Goal: Information Seeking & Learning: Learn about a topic

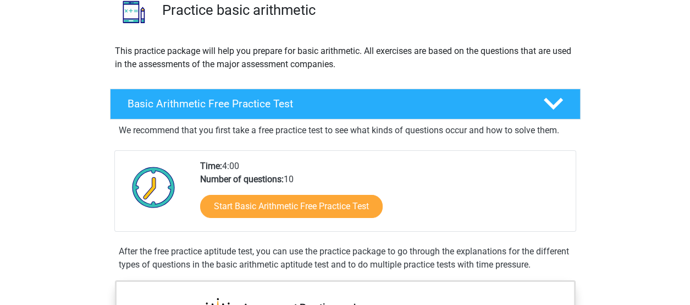
scroll to position [110, 0]
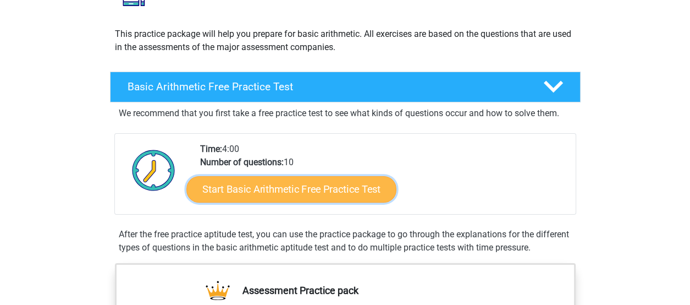
click at [301, 186] on link "Start Basic Arithmetic Free Practice Test" at bounding box center [291, 188] width 210 height 26
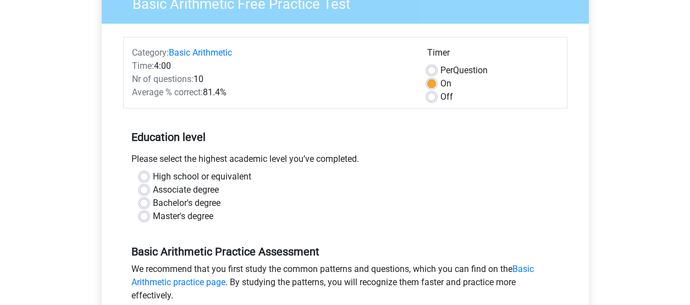
scroll to position [110, 0]
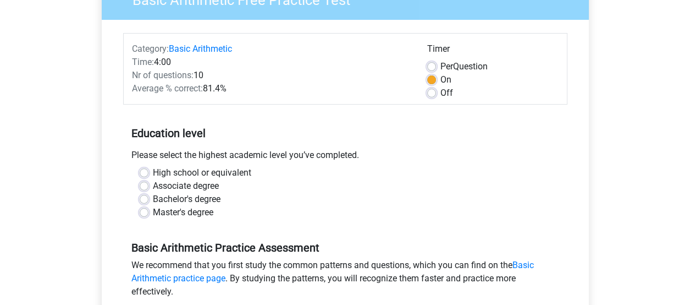
click at [153, 197] on label "Bachelor's degree" at bounding box center [187, 199] width 68 height 13
click at [141, 197] on input "Bachelor's degree" at bounding box center [144, 198] width 9 height 11
radio input "true"
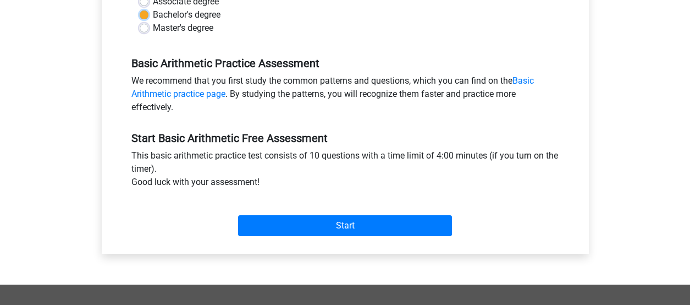
scroll to position [330, 0]
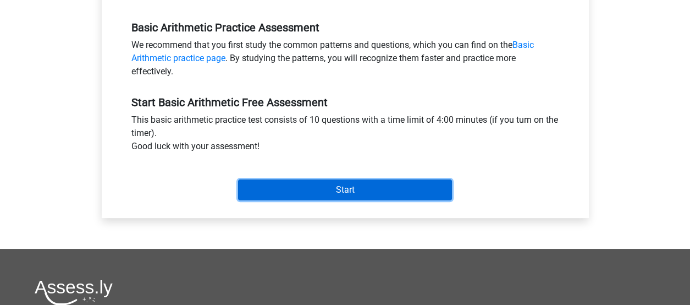
click at [367, 191] on input "Start" at bounding box center [345, 189] width 214 height 21
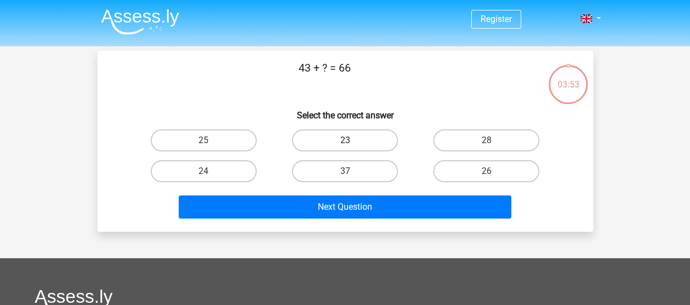
click at [361, 138] on label "23" at bounding box center [345, 140] width 106 height 22
click at [352, 140] on input "23" at bounding box center [348, 143] width 7 height 7
radio input "true"
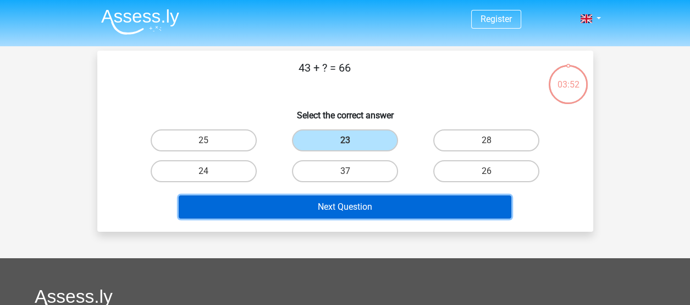
click at [369, 207] on button "Next Question" at bounding box center [345, 206] width 333 height 23
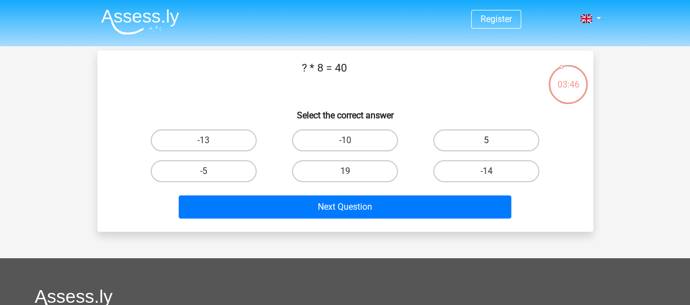
click at [494, 139] on label "5" at bounding box center [486, 140] width 106 height 22
click at [494, 140] on input "5" at bounding box center [490, 143] width 7 height 7
radio input "true"
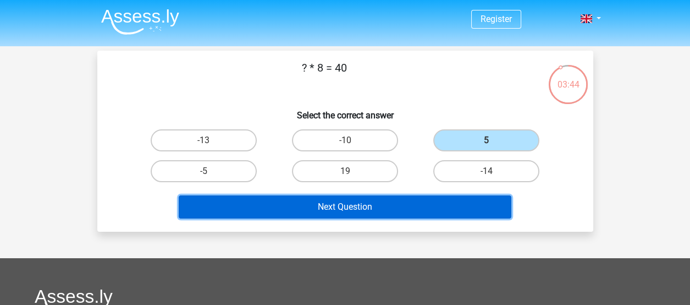
click at [376, 209] on button "Next Question" at bounding box center [345, 206] width 333 height 23
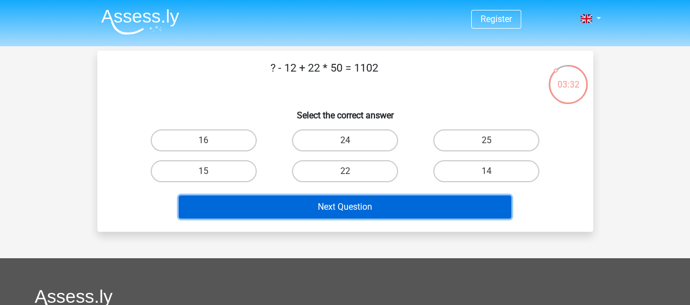
click at [343, 208] on button "Next Question" at bounding box center [345, 206] width 333 height 23
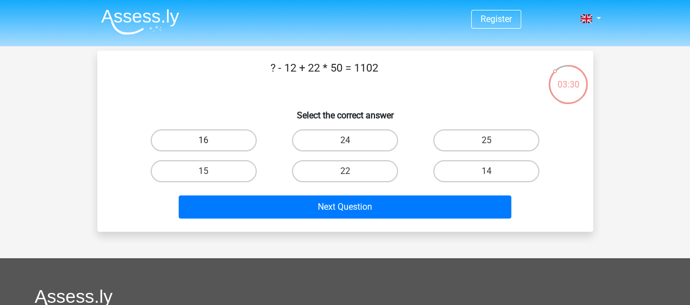
click at [218, 141] on label "16" at bounding box center [204, 140] width 106 height 22
click at [211, 141] on input "16" at bounding box center [207, 143] width 7 height 7
radio input "true"
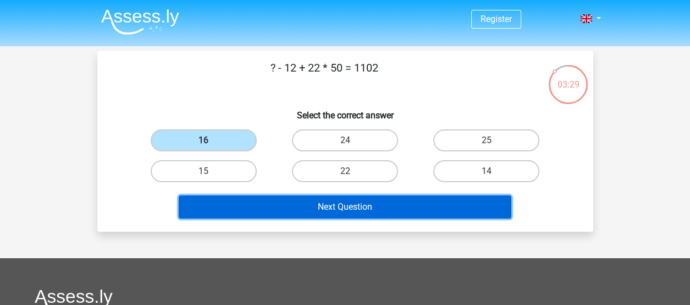
click at [348, 207] on button "Next Question" at bounding box center [345, 206] width 333 height 23
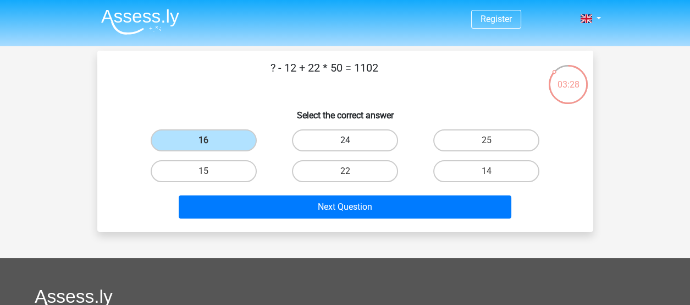
click at [349, 139] on label "24" at bounding box center [345, 140] width 106 height 22
click at [349, 140] on input "24" at bounding box center [348, 143] width 7 height 7
radio input "true"
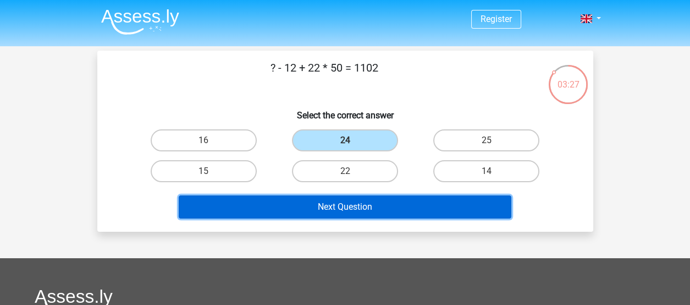
click at [366, 216] on button "Next Question" at bounding box center [345, 206] width 333 height 23
